Goal: Transaction & Acquisition: Purchase product/service

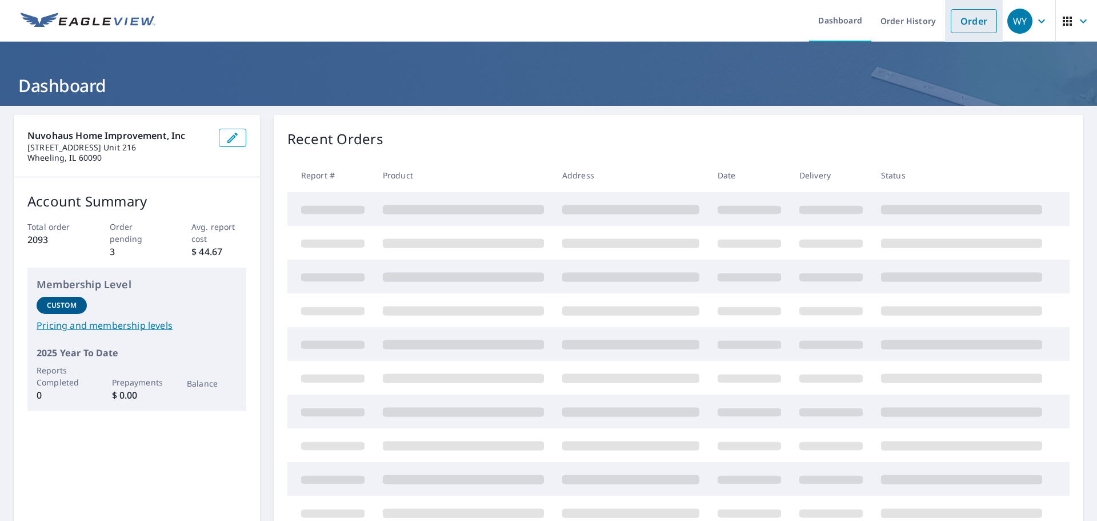
click at [963, 30] on link "Order" at bounding box center [974, 21] width 46 height 24
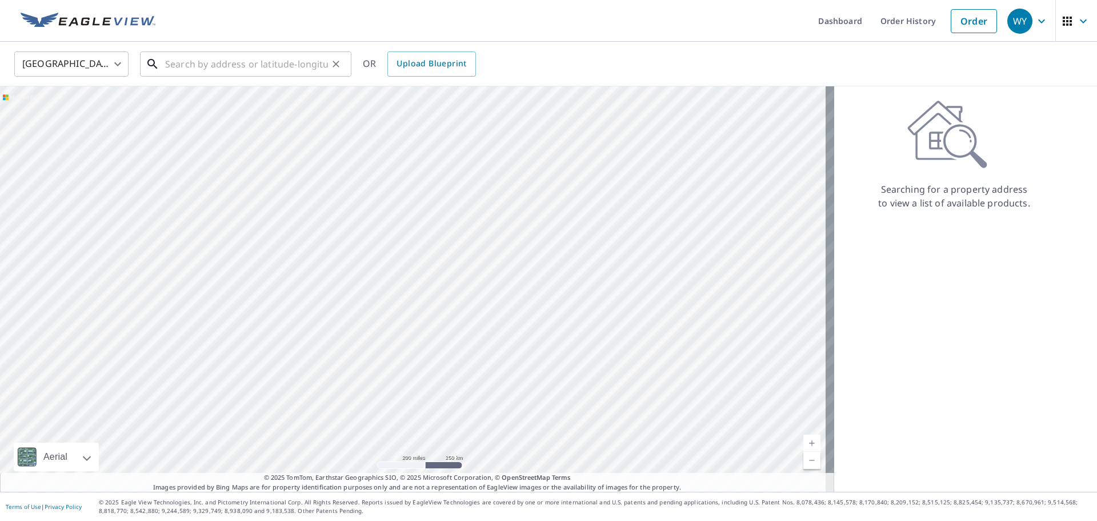
click at [227, 67] on input "text" at bounding box center [246, 64] width 163 height 32
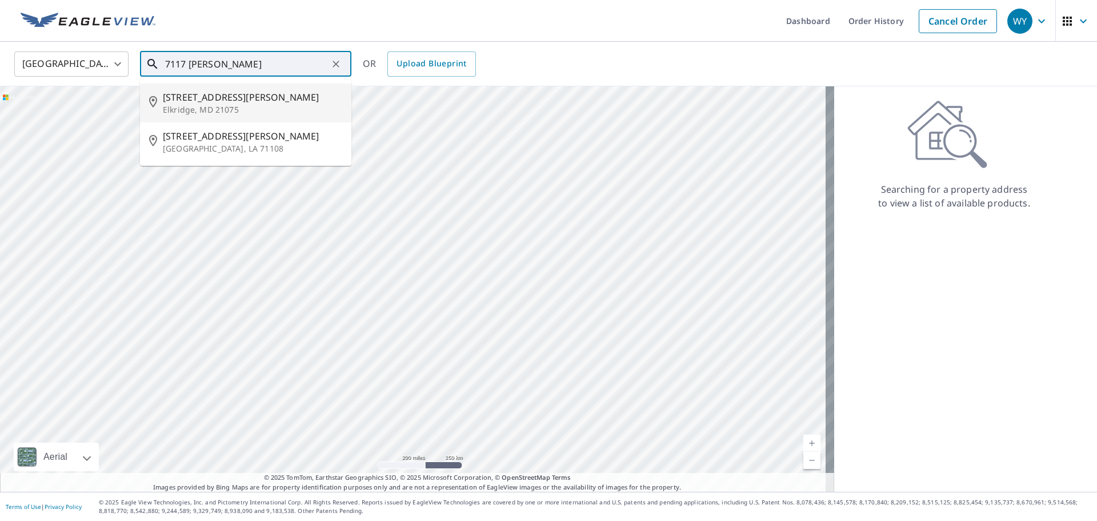
click at [229, 95] on span "[STREET_ADDRESS][PERSON_NAME]" at bounding box center [252, 97] width 179 height 14
type input "[STREET_ADDRESS][PERSON_NAME]"
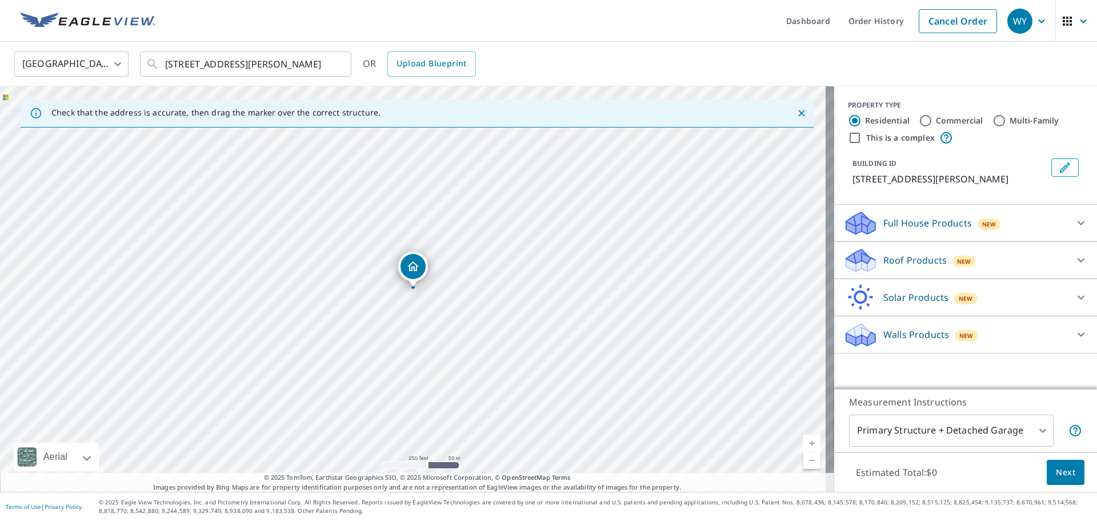
click at [661, 49] on div "[GEOGRAPHIC_DATA] [GEOGRAPHIC_DATA] ​ [STREET_ADDRESS][PERSON_NAME] ​ OR Upload…" at bounding box center [548, 64] width 1097 height 45
click at [1078, 262] on icon at bounding box center [1081, 260] width 7 height 4
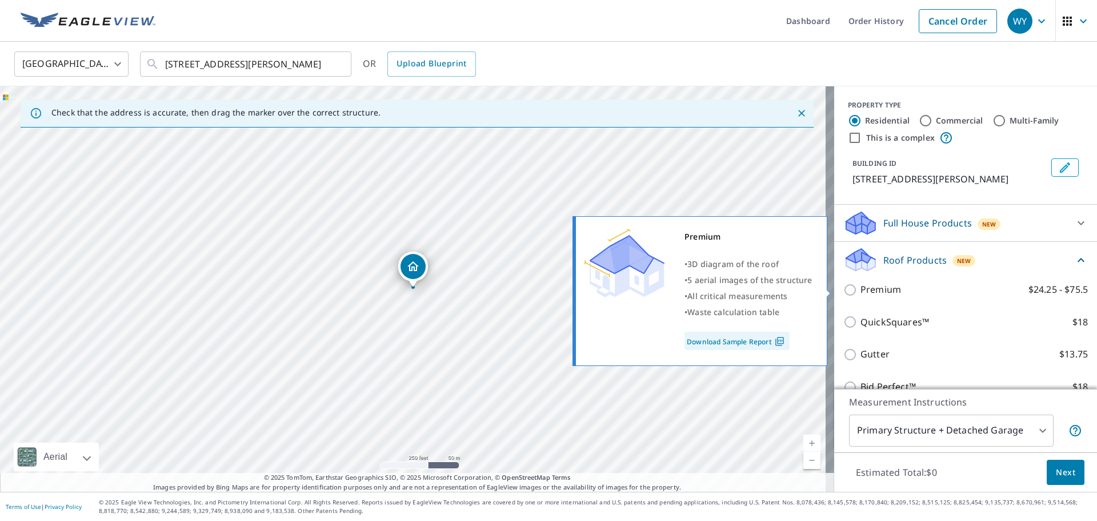
click at [843, 294] on input "Premium $24.25 - $75.5" at bounding box center [851, 290] width 17 height 14
checkbox input "true"
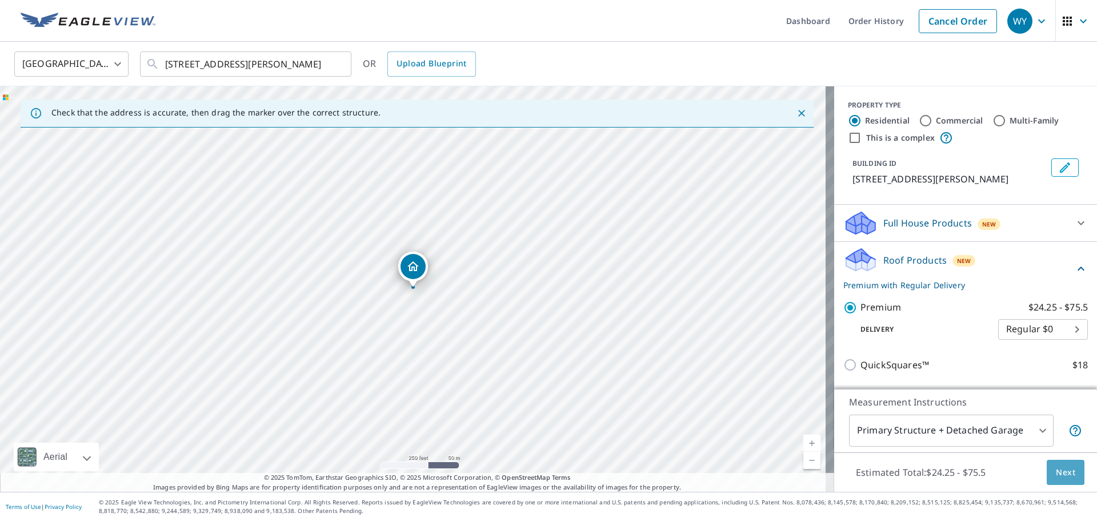
click at [1062, 469] on span "Next" at bounding box center [1065, 472] width 19 height 14
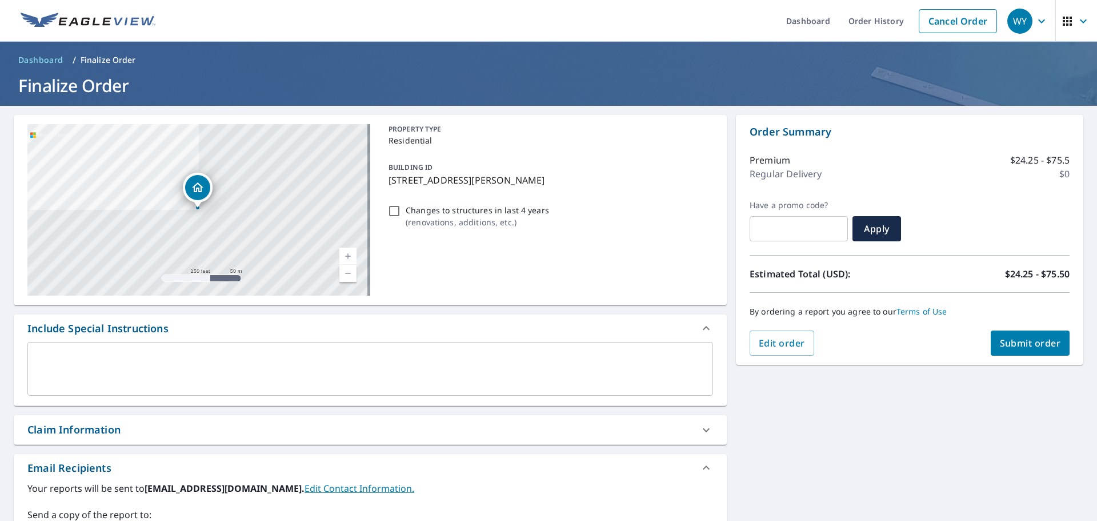
scroll to position [171, 0]
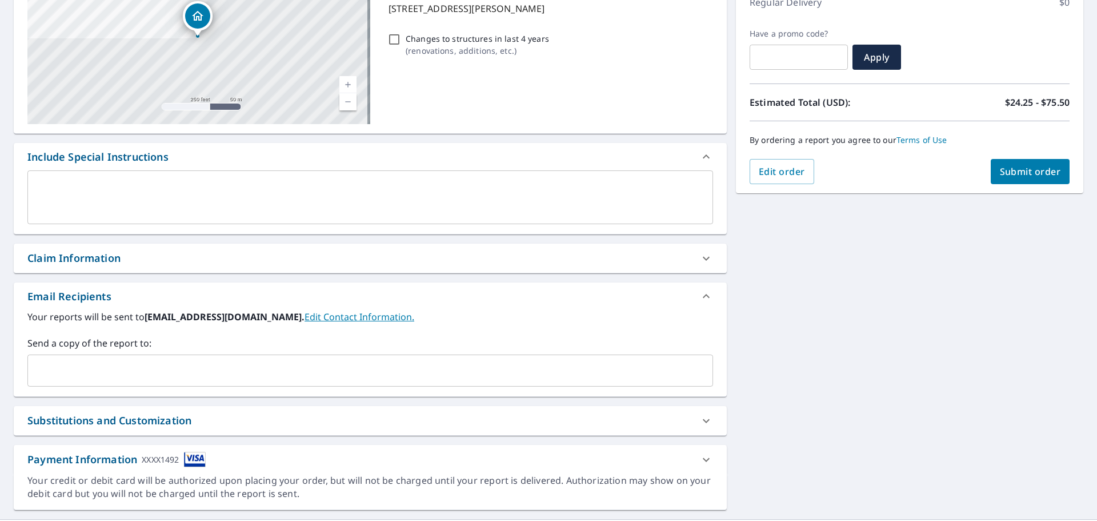
click at [146, 367] on input "text" at bounding box center [362, 370] width 658 height 22
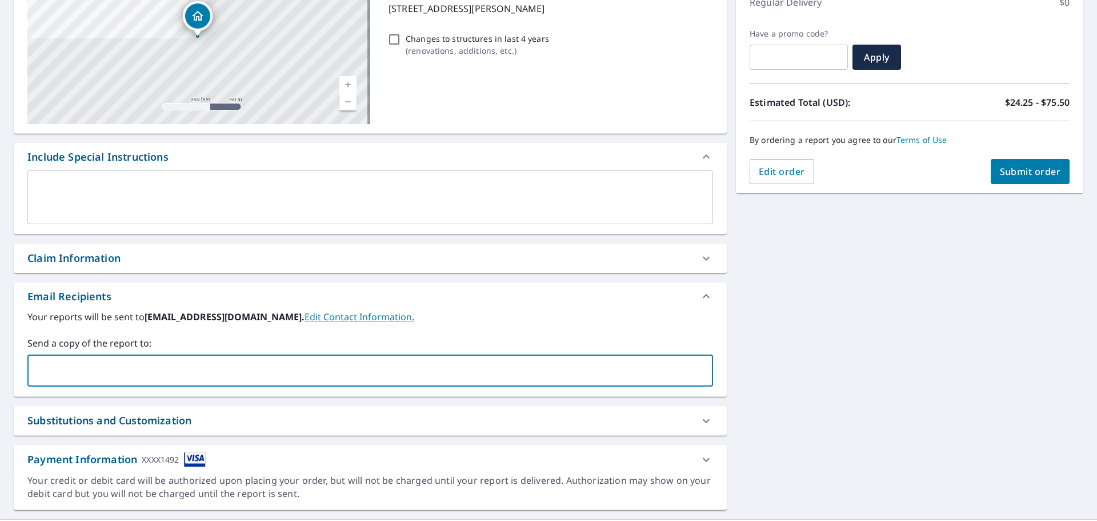
type input "[EMAIL_ADDRESS][DOMAIN_NAME]"
click at [918, 358] on div "[STREET_ADDRESS][PERSON_NAME] A standard road map Aerial A detailed look from a…" at bounding box center [548, 226] width 1097 height 585
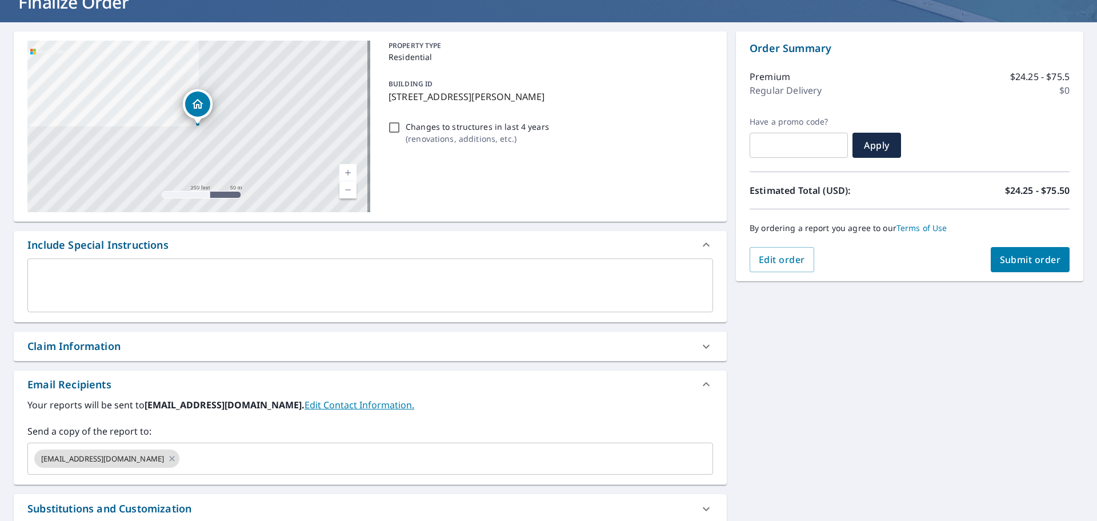
scroll to position [0, 0]
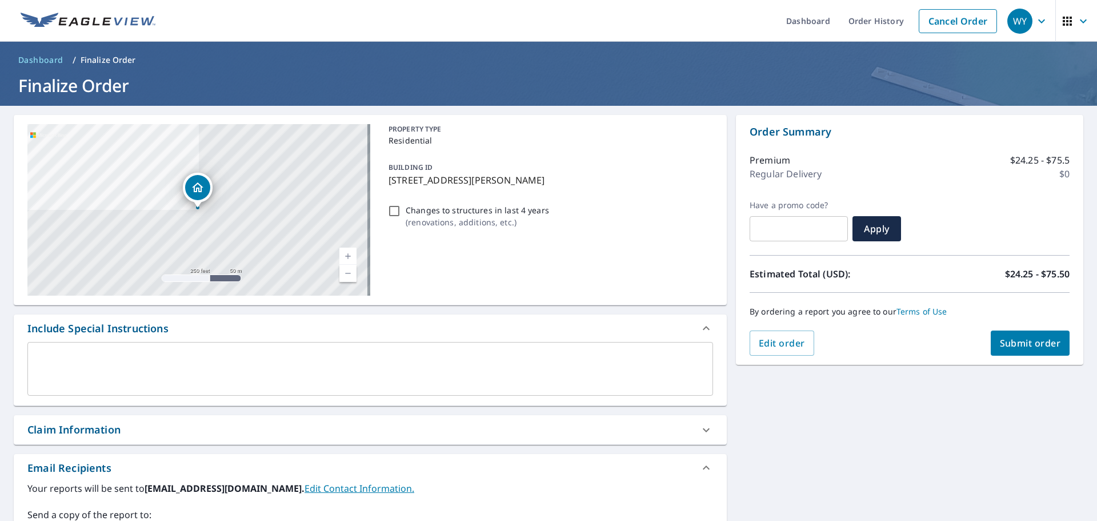
click at [1026, 347] on span "Submit order" at bounding box center [1030, 343] width 61 height 13
